Goal: Information Seeking & Learning: Check status

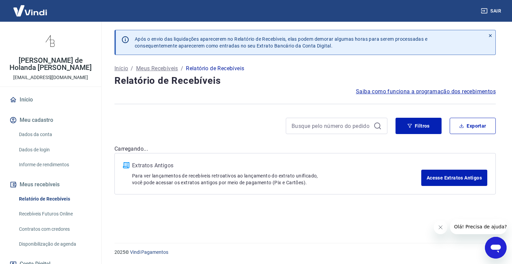
click at [441, 231] on button "Fechar mensagem da empresa" at bounding box center [441, 227] width 14 height 14
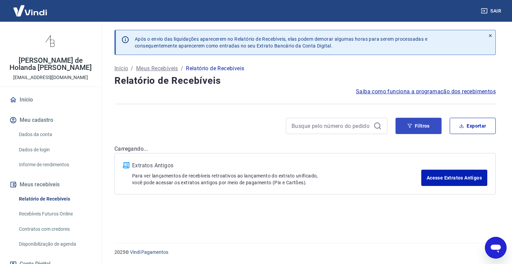
click at [424, 123] on button "Filtros" at bounding box center [419, 126] width 46 height 16
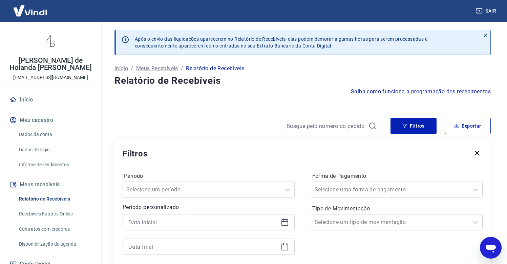
scroll to position [118, 0]
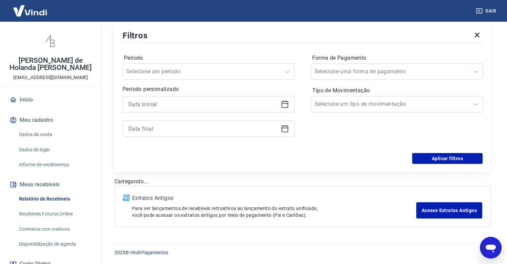
click at [220, 111] on div at bounding box center [209, 104] width 172 height 16
click at [221, 107] on input at bounding box center [203, 104] width 150 height 10
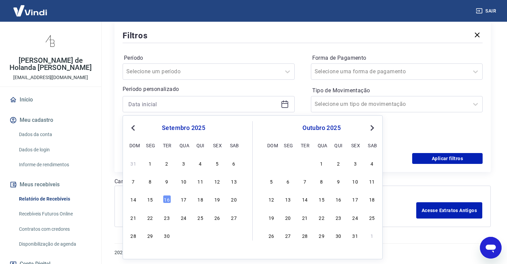
click at [134, 129] on span "Previous Month" at bounding box center [134, 128] width 0 height 8
click at [220, 164] on div "1" at bounding box center [217, 163] width 8 height 8
type input "01/08/2025"
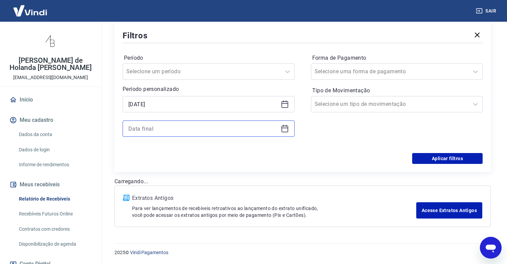
click at [221, 127] on input at bounding box center [203, 128] width 150 height 10
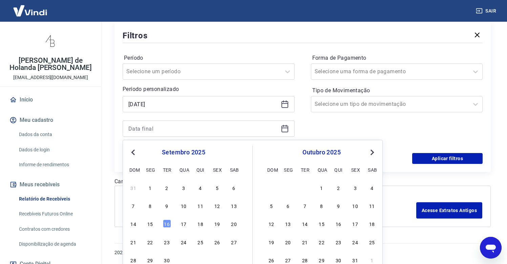
click at [134, 150] on span "Previous Month" at bounding box center [134, 152] width 0 height 8
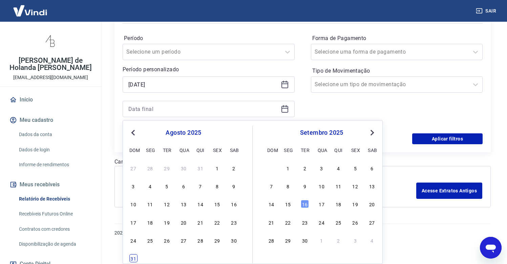
click at [130, 258] on div "31" at bounding box center [133, 258] width 8 height 8
type input "31/08/2025"
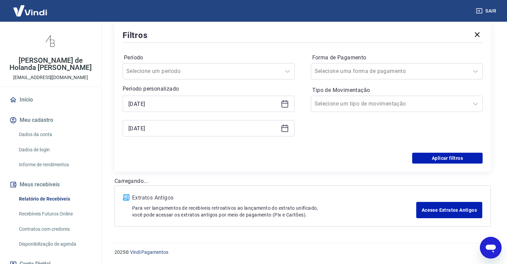
scroll to position [118, 0]
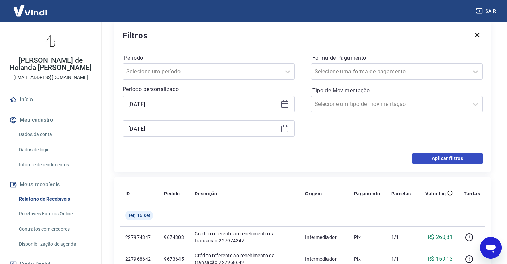
click at [438, 159] on button "Aplicar filtros" at bounding box center [447, 158] width 70 height 11
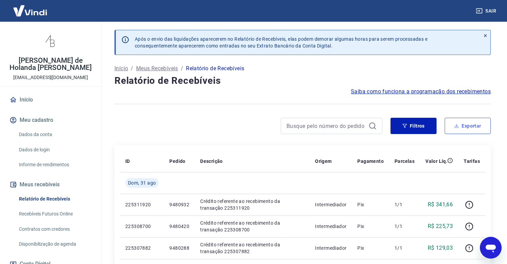
click at [475, 125] on button "Exportar" at bounding box center [468, 126] width 46 height 16
type input "01/08/2025"
type input "31/08/2025"
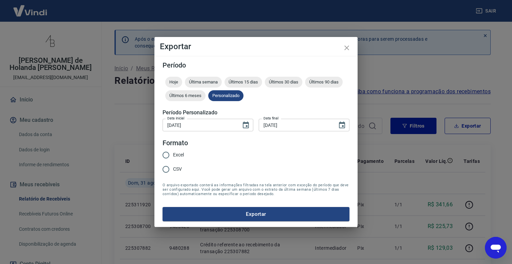
click at [164, 156] on input "Excel" at bounding box center [166, 155] width 14 height 14
radio input "true"
click at [233, 214] on button "Exportar" at bounding box center [256, 214] width 187 height 14
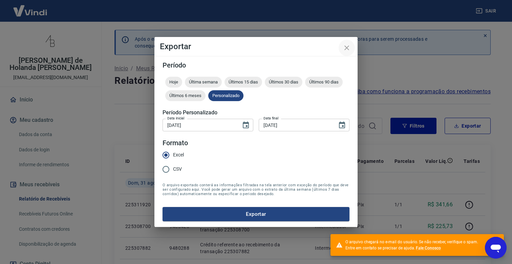
click at [346, 49] on icon "close" at bounding box center [347, 47] width 5 height 5
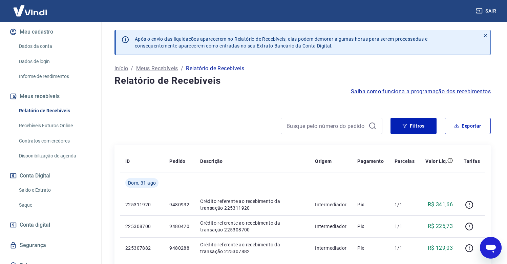
scroll to position [54, 0]
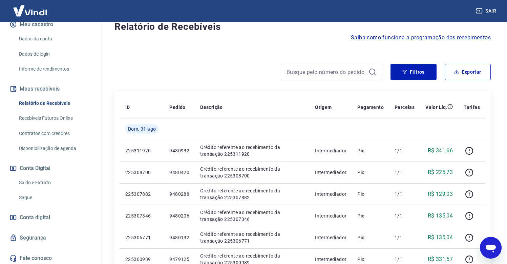
click at [56, 179] on link "Saldo e Extrato" at bounding box center [54, 183] width 77 height 14
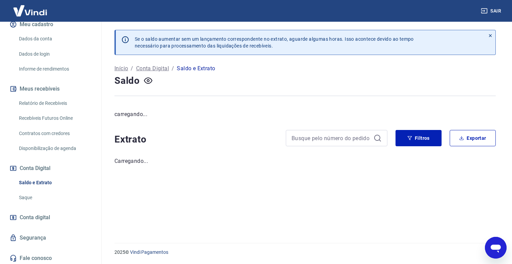
click at [35, 196] on link "Saque" at bounding box center [54, 197] width 77 height 14
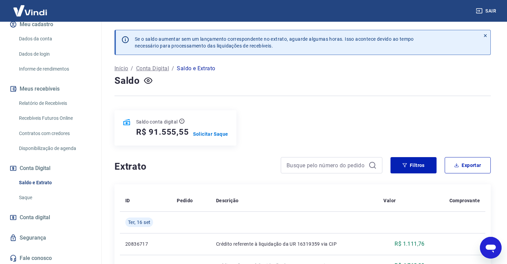
click at [25, 194] on link "Saque" at bounding box center [54, 197] width 77 height 14
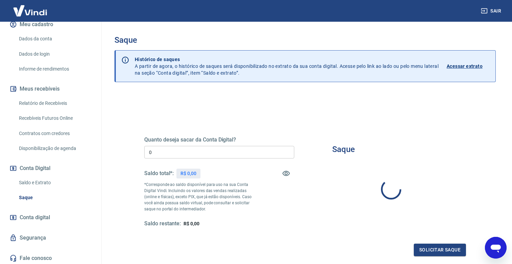
type input "R$ 0,00"
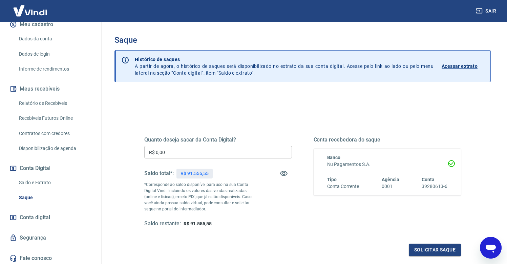
scroll to position [71, 0]
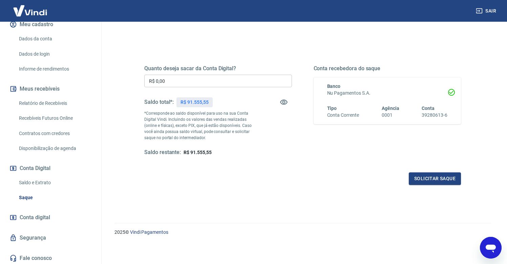
click at [36, 181] on link "Saldo e Extrato" at bounding box center [54, 183] width 77 height 14
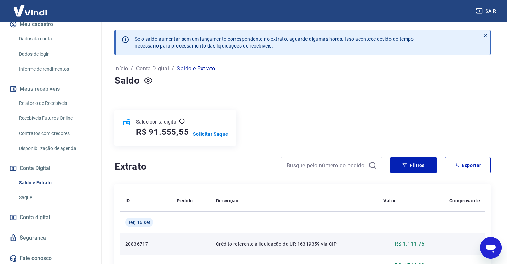
scroll to position [71, 0]
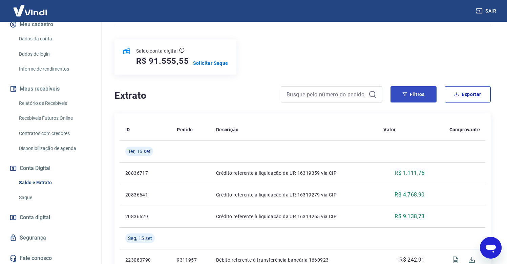
click at [410, 93] on button "Filtros" at bounding box center [414, 94] width 46 height 16
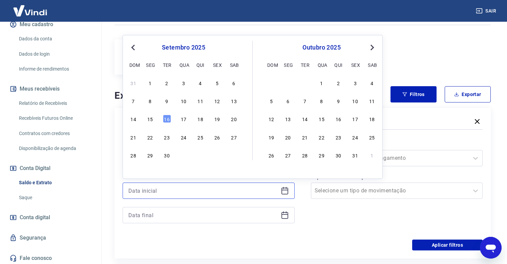
click at [208, 193] on input at bounding box center [203, 190] width 150 height 10
drag, startPoint x: 129, startPoint y: 45, endPoint x: 133, endPoint y: 46, distance: 3.5
click at [129, 45] on button "Previous Month" at bounding box center [133, 47] width 8 height 8
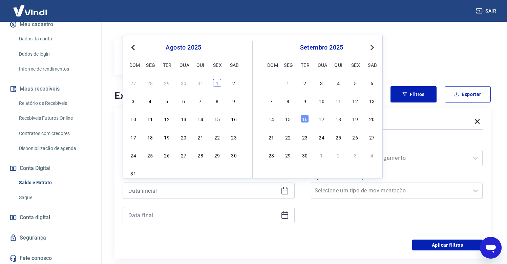
click at [218, 83] on div "1" at bounding box center [217, 83] width 8 height 8
type input "01/08/2025"
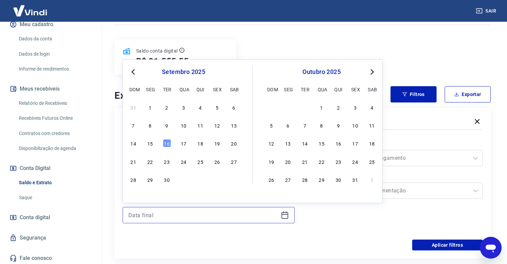
click at [231, 213] on input at bounding box center [203, 215] width 150 height 10
click at [132, 70] on button "Previous Month" at bounding box center [133, 72] width 8 height 8
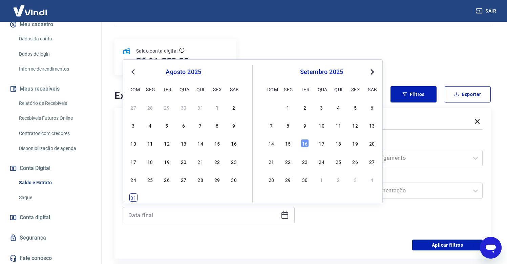
click at [134, 198] on div "31" at bounding box center [133, 197] width 8 height 8
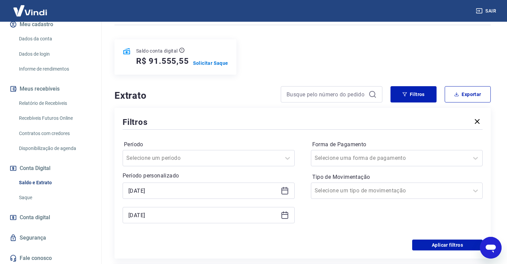
type input "31/08/2025"
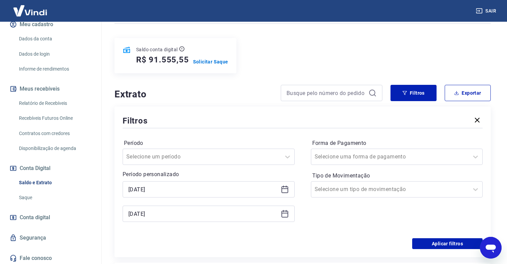
scroll to position [145, 0]
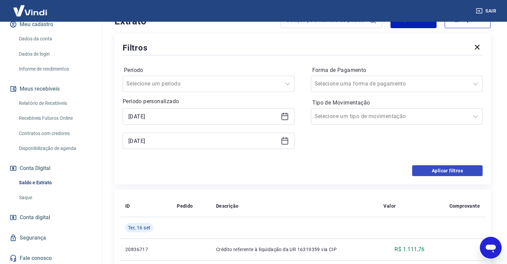
click at [456, 173] on button "Aplicar filtros" at bounding box center [447, 170] width 70 height 11
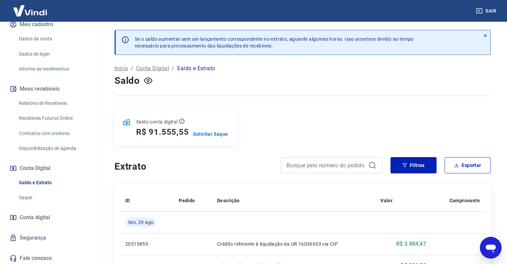
scroll to position [80, 0]
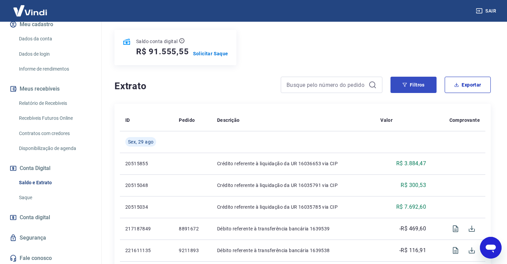
click at [423, 87] on button "Filtros" at bounding box center [414, 85] width 46 height 16
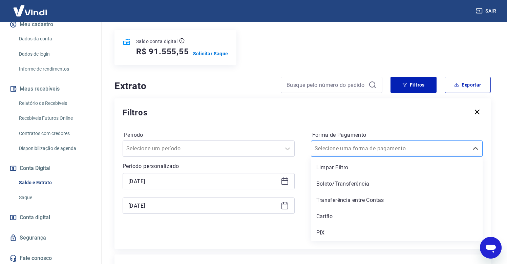
click at [371, 146] on div "Selecione uma forma de pagamento" at bounding box center [390, 148] width 151 height 8
click at [335, 234] on div "PIX" at bounding box center [397, 233] width 172 height 14
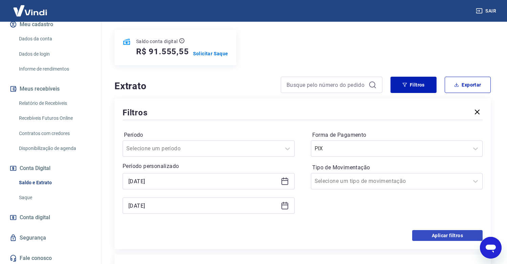
click at [457, 234] on button "Aplicar filtros" at bounding box center [447, 235] width 70 height 11
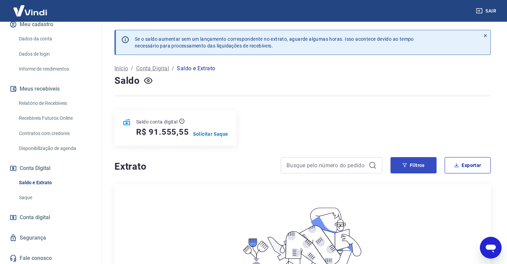
click at [410, 165] on button "Filtros" at bounding box center [414, 165] width 46 height 16
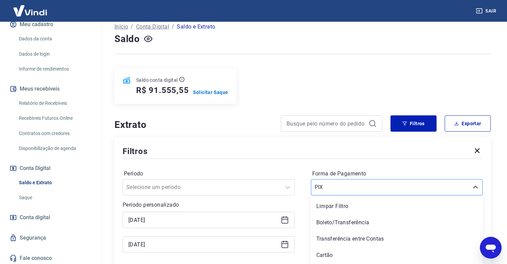
scroll to position [57, 0]
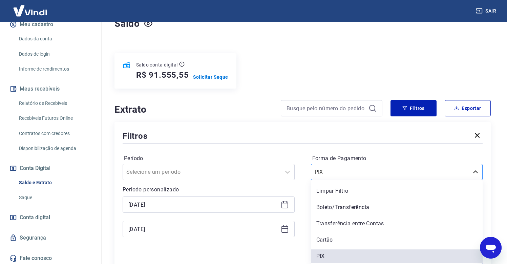
click at [380, 180] on div "option PIX selected, 5 of 5. 5 results available. Use Up and Down to choose opt…" at bounding box center [397, 172] width 172 height 16
click at [374, 191] on div "Limpar Filtro" at bounding box center [397, 191] width 172 height 14
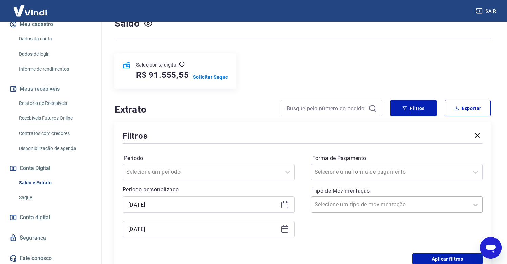
click at [402, 204] on div "Selecione um tipo de movimentação" at bounding box center [390, 204] width 151 height 8
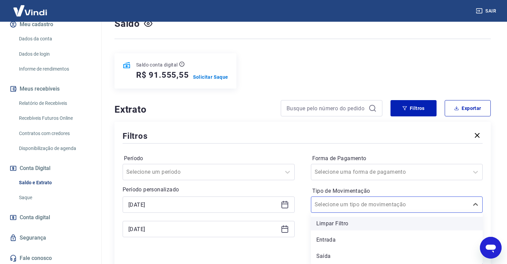
scroll to position [74, 0]
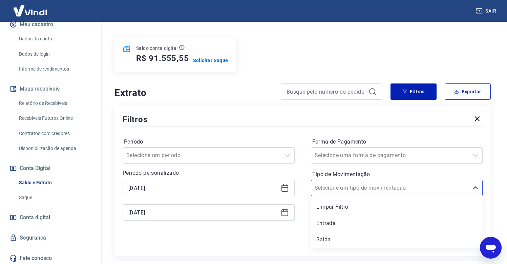
click at [359, 236] on div "Saída" at bounding box center [397, 239] width 172 height 14
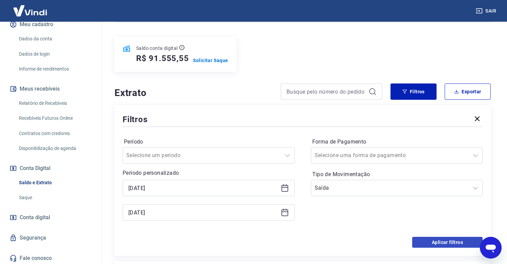
click at [434, 241] on button "Aplicar filtros" at bounding box center [447, 242] width 70 height 11
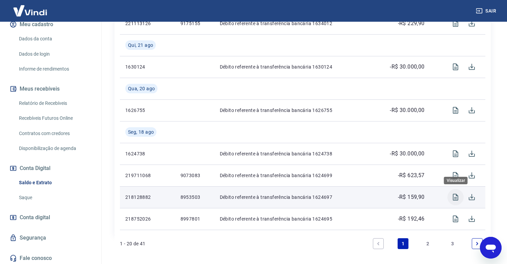
scroll to position [566, 0]
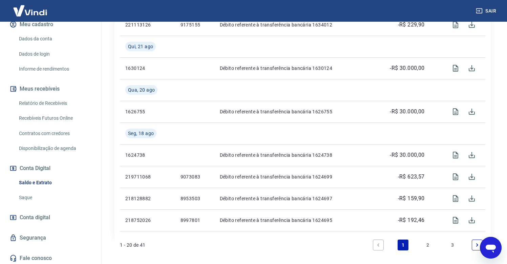
click at [345, 253] on div "1 - 20 de 41 1 2 3" at bounding box center [303, 248] width 376 height 22
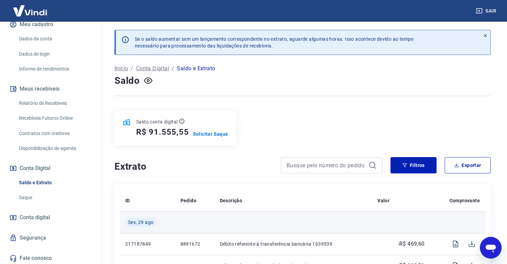
scroll to position [19, 0]
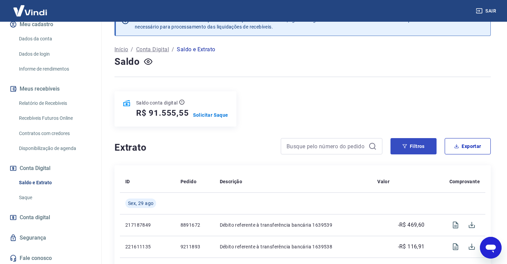
click at [432, 144] on button "Filtros" at bounding box center [414, 146] width 46 height 16
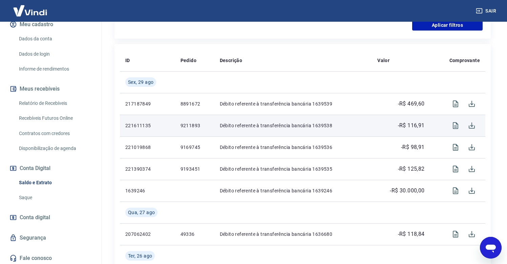
scroll to position [226, 0]
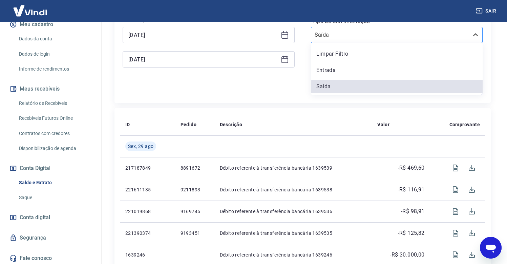
click at [375, 33] on input "Tipo de Movimentação" at bounding box center [349, 35] width 68 height 8
click at [281, 93] on div "Aplicar filtros" at bounding box center [303, 89] width 360 height 11
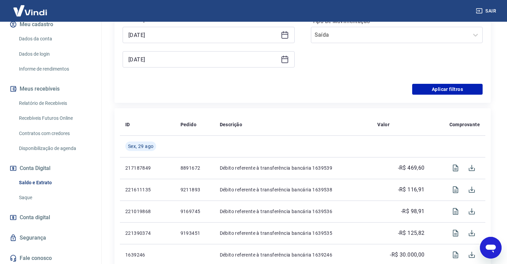
scroll to position [157, 0]
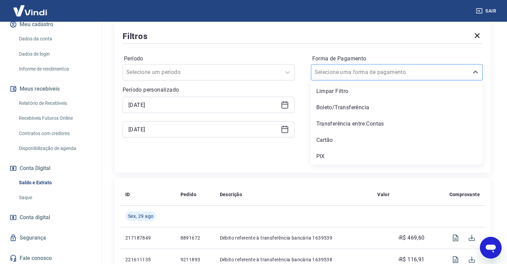
click at [350, 70] on div "Selecione uma forma de pagamento" at bounding box center [390, 72] width 151 height 8
click at [356, 121] on div "Transferência entre Contas" at bounding box center [397, 124] width 172 height 14
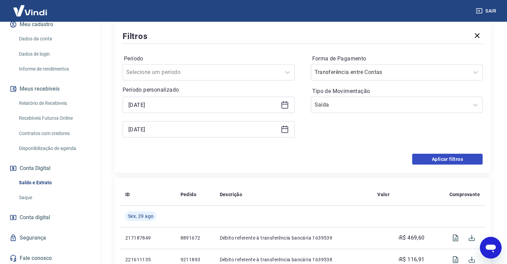
click at [467, 162] on button "Aplicar filtros" at bounding box center [447, 159] width 70 height 11
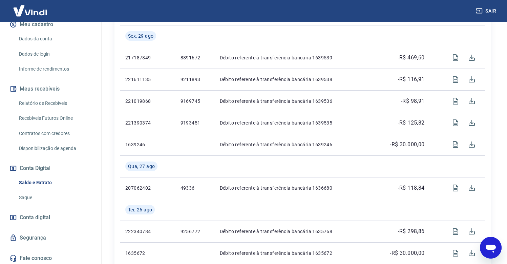
scroll to position [598, 0]
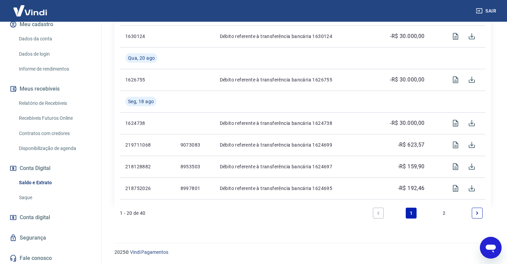
click at [447, 214] on link "2" at bounding box center [444, 212] width 11 height 11
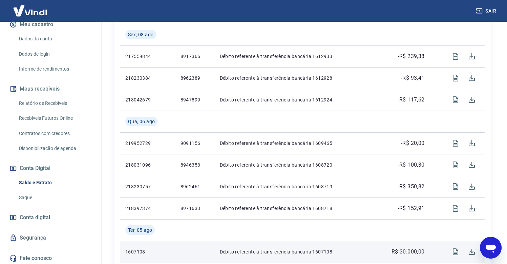
scroll to position [619, 0]
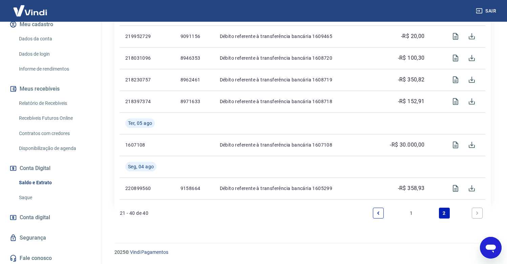
click at [411, 213] on link "1" at bounding box center [411, 212] width 11 height 11
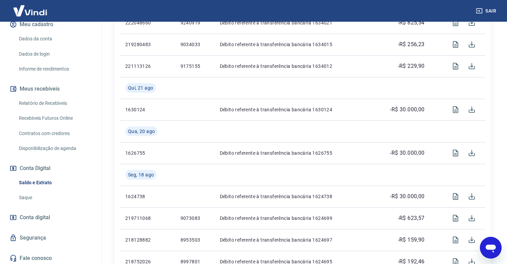
scroll to position [598, 0]
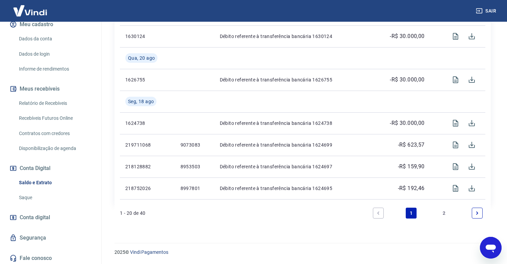
click at [441, 214] on link "2" at bounding box center [444, 212] width 11 height 11
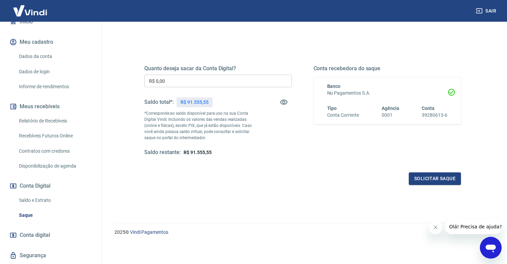
scroll to position [96, 0]
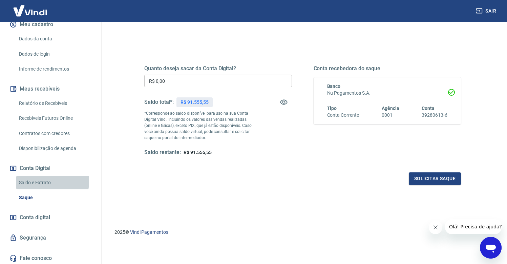
click at [46, 180] on link "Saldo e Extrato" at bounding box center [54, 183] width 77 height 14
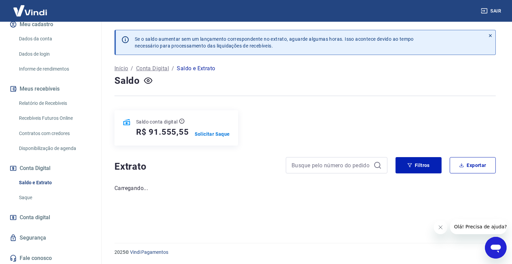
click at [443, 112] on div "Saldo conta digital R$ 91.555,55 Solicitar Saque" at bounding box center [306, 127] width 382 height 35
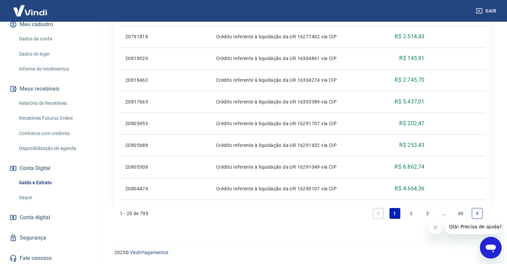
scroll to position [489, 0]
click at [435, 228] on icon "Fechar mensagem da empresa" at bounding box center [435, 226] width 5 height 5
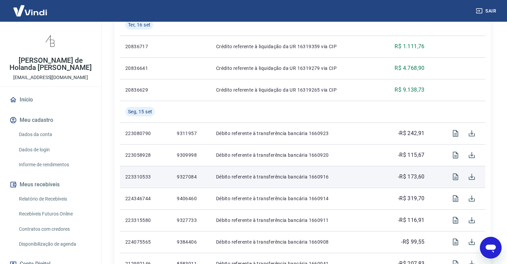
scroll to position [7, 0]
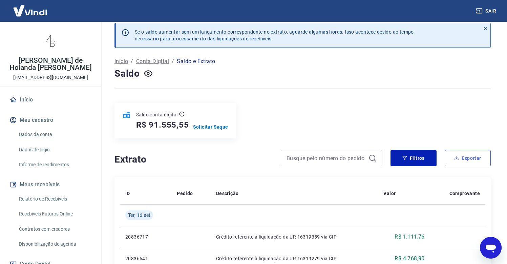
click at [466, 161] on button "Exportar" at bounding box center [468, 158] width 46 height 16
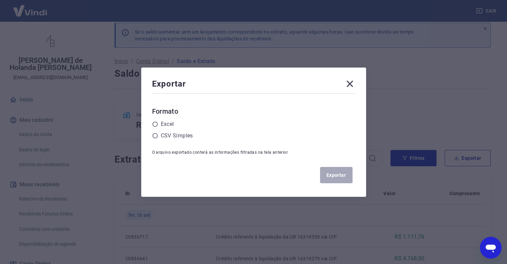
click at [347, 83] on icon at bounding box center [350, 83] width 11 height 11
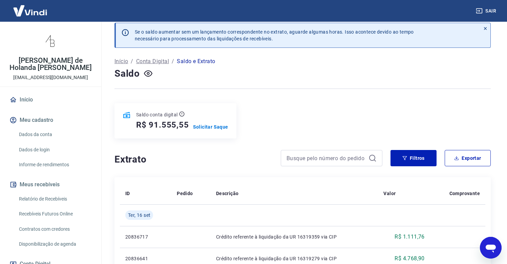
click at [420, 166] on div "Extrato Filtros Exportar" at bounding box center [303, 161] width 376 height 22
click at [411, 156] on button "Filtros" at bounding box center [414, 158] width 46 height 16
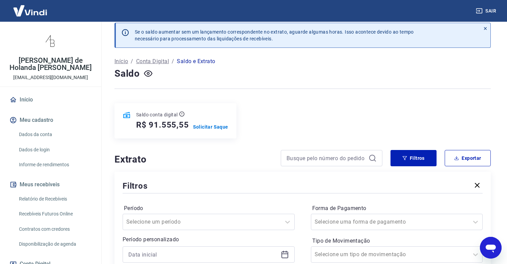
scroll to position [76, 0]
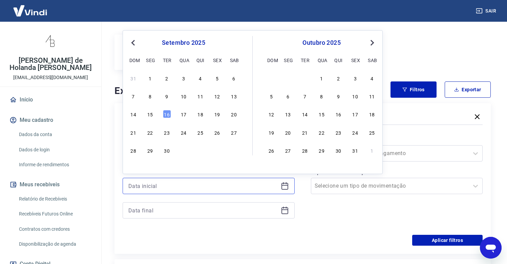
click at [206, 188] on input at bounding box center [203, 186] width 150 height 10
click at [216, 133] on div "26" at bounding box center [217, 132] width 8 height 8
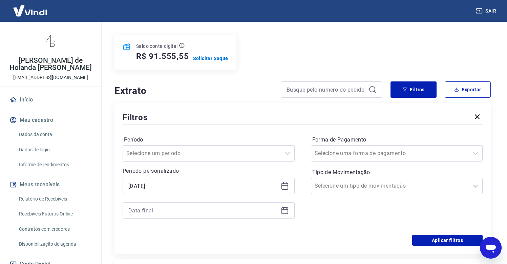
type input "26/09/2025"
click at [185, 215] on div at bounding box center [209, 210] width 172 height 16
click at [186, 206] on input at bounding box center [203, 210] width 150 height 10
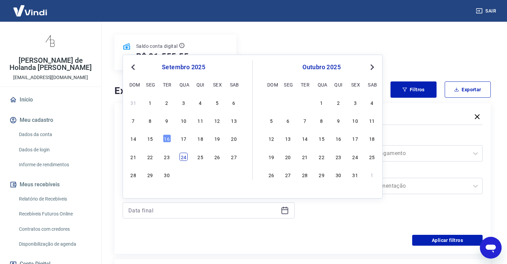
click at [184, 156] on div "24" at bounding box center [184, 156] width 8 height 8
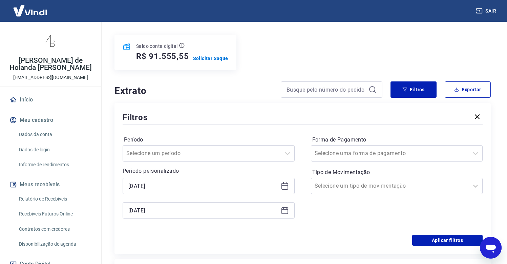
type input "24/09/2025"
click at [192, 184] on input "26/09/2025" at bounding box center [203, 186] width 150 height 10
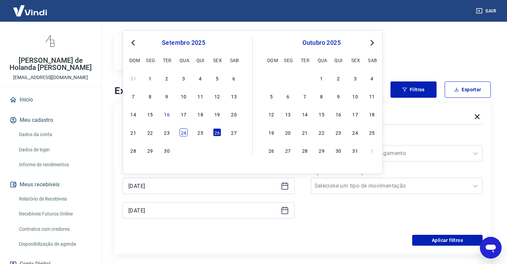
click at [184, 133] on div "24" at bounding box center [184, 132] width 8 height 8
type input "24/09/2025"
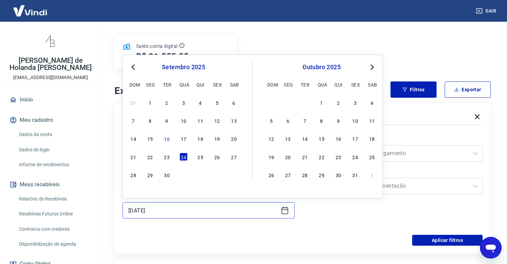
click at [193, 209] on input "24/09/2025" at bounding box center [203, 210] width 150 height 10
click at [165, 176] on div "30" at bounding box center [167, 174] width 8 height 8
type input "30/09/2025"
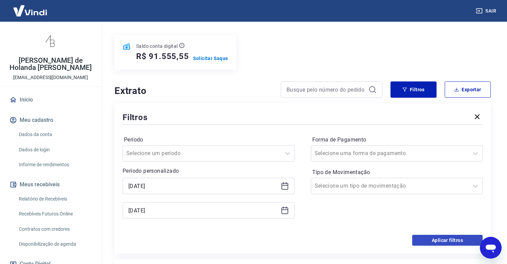
click at [433, 241] on button "Aplicar filtros" at bounding box center [447, 239] width 70 height 11
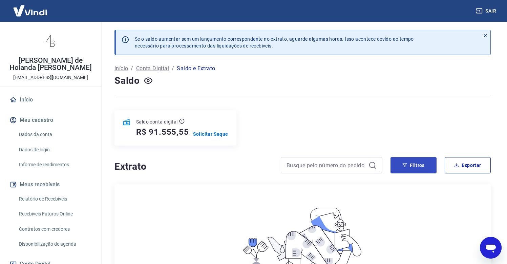
click at [410, 166] on button "Filtros" at bounding box center [414, 165] width 46 height 16
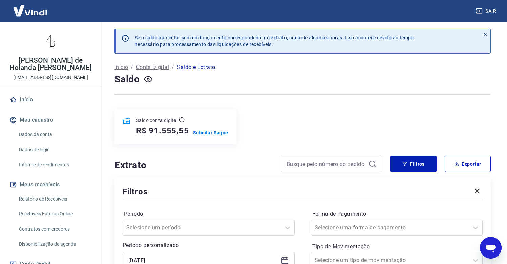
scroll to position [131, 0]
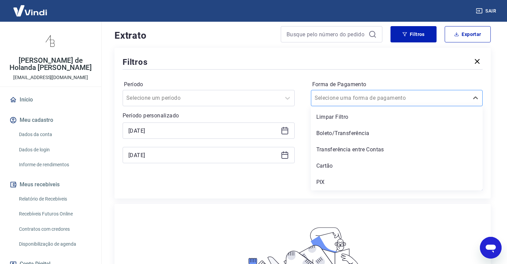
click at [425, 97] on div at bounding box center [390, 97] width 151 height 9
click at [305, 73] on div "Período Selecione um período Período personalizado 24/09/2025 30/09/2025 Forma …" at bounding box center [303, 125] width 360 height 108
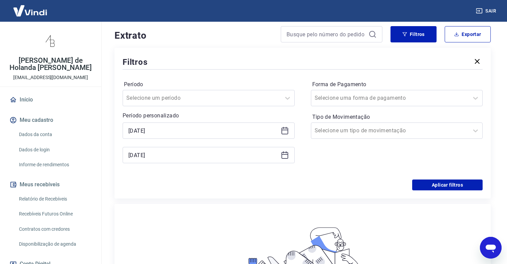
click at [214, 115] on p "Período personalizado" at bounding box center [209, 115] width 172 height 8
click at [216, 124] on div "24/09/2025" at bounding box center [209, 130] width 172 height 16
click at [286, 132] on icon at bounding box center [285, 130] width 8 height 8
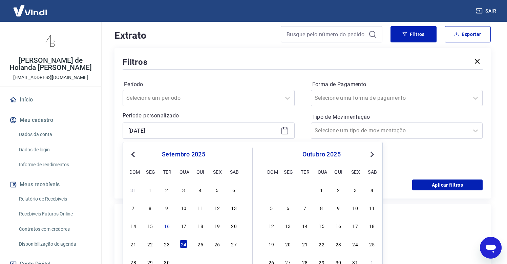
click at [134, 153] on span "Previous Month" at bounding box center [134, 154] width 0 height 8
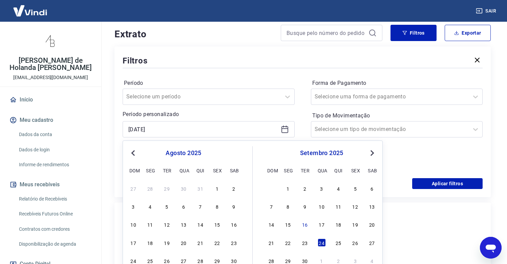
scroll to position [213, 0]
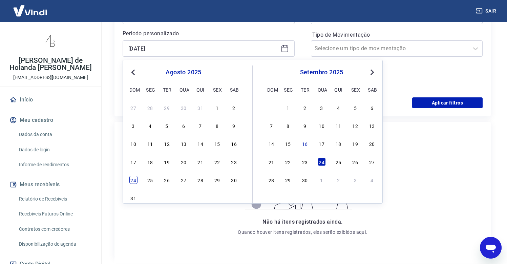
click at [134, 181] on div "24" at bounding box center [133, 180] width 8 height 8
type input "24/08/2025"
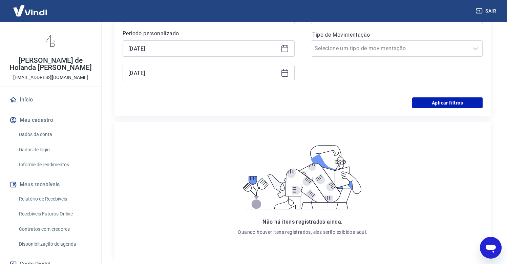
click at [173, 80] on div "30/09/2025" at bounding box center [209, 73] width 172 height 16
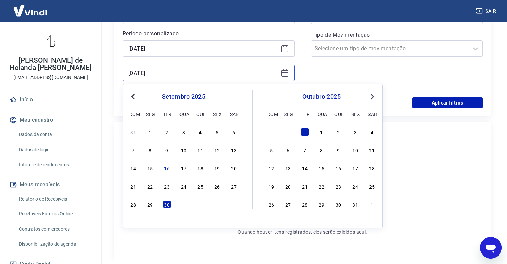
click at [174, 76] on input "30/09/2025" at bounding box center [203, 73] width 150 height 10
click at [129, 96] on div "setembro 2025" at bounding box center [183, 97] width 110 height 8
click at [129, 95] on div "setembro 2025" at bounding box center [183, 97] width 110 height 8
click at [131, 95] on button "Previous Month" at bounding box center [133, 97] width 8 height 8
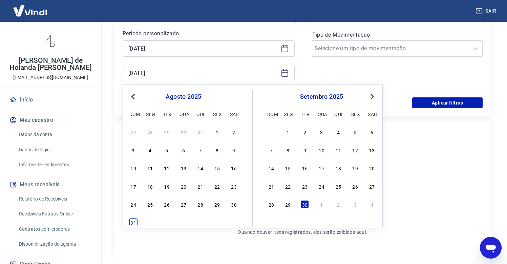
click at [135, 221] on div "31" at bounding box center [133, 222] width 8 height 8
type input "31/08/2025"
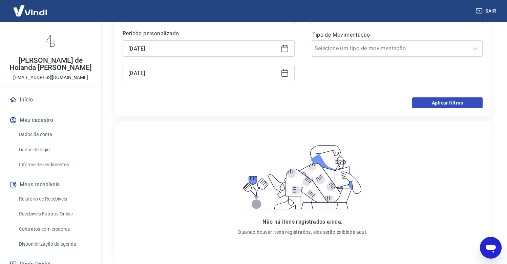
click at [447, 97] on button "Aplicar filtros" at bounding box center [447, 102] width 70 height 11
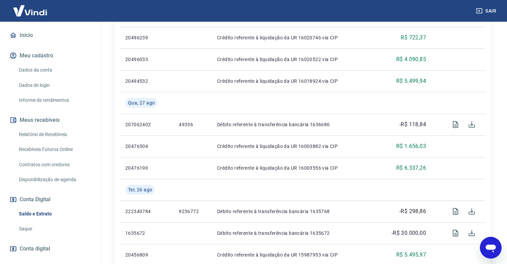
scroll to position [554, 0]
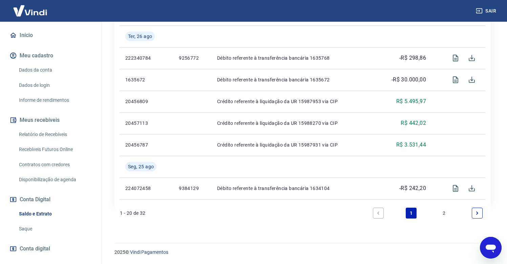
click at [442, 214] on link "2" at bounding box center [444, 212] width 11 height 11
